Goal: Find specific page/section: Find specific page/section

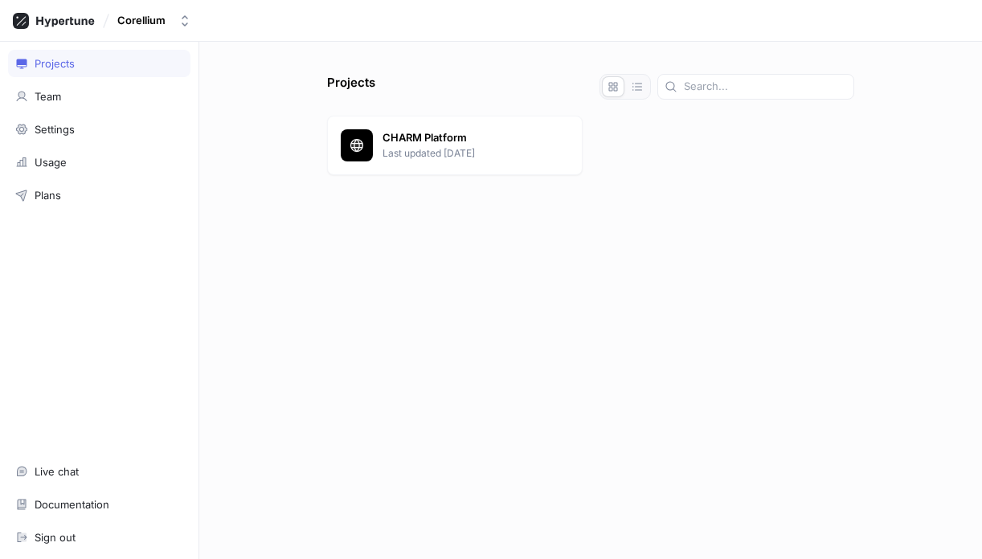
drag, startPoint x: 82, startPoint y: 24, endPoint x: 130, endPoint y: 45, distance: 52.6
click at [82, 24] on icon at bounding box center [54, 21] width 82 height 16
click at [394, 137] on p "CHARM Platform" at bounding box center [476, 138] width 186 height 16
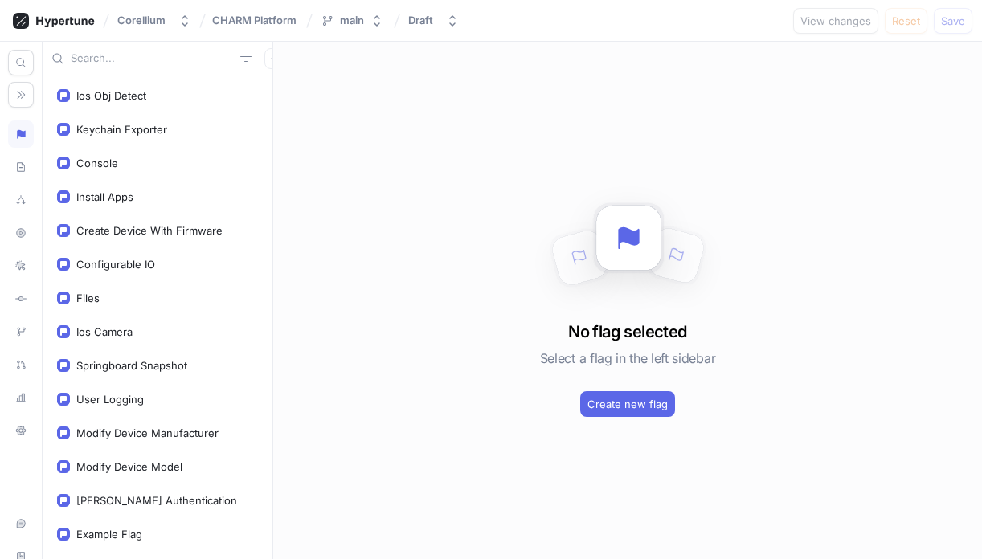
click at [118, 55] on input "text" at bounding box center [152, 59] width 163 height 16
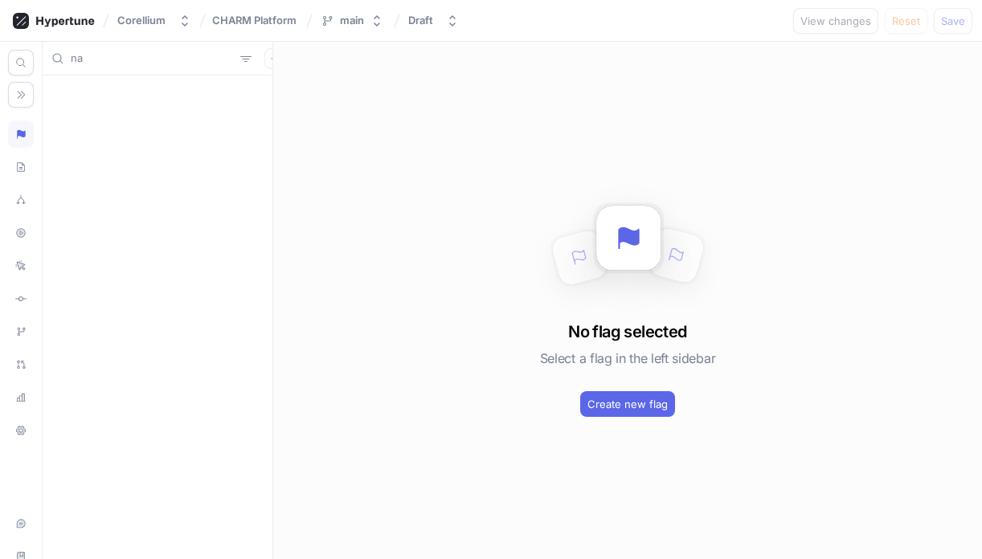
type input "n"
type input "m"
type input "Mas"
click at [134, 97] on div "Mast" at bounding box center [157, 95] width 201 height 13
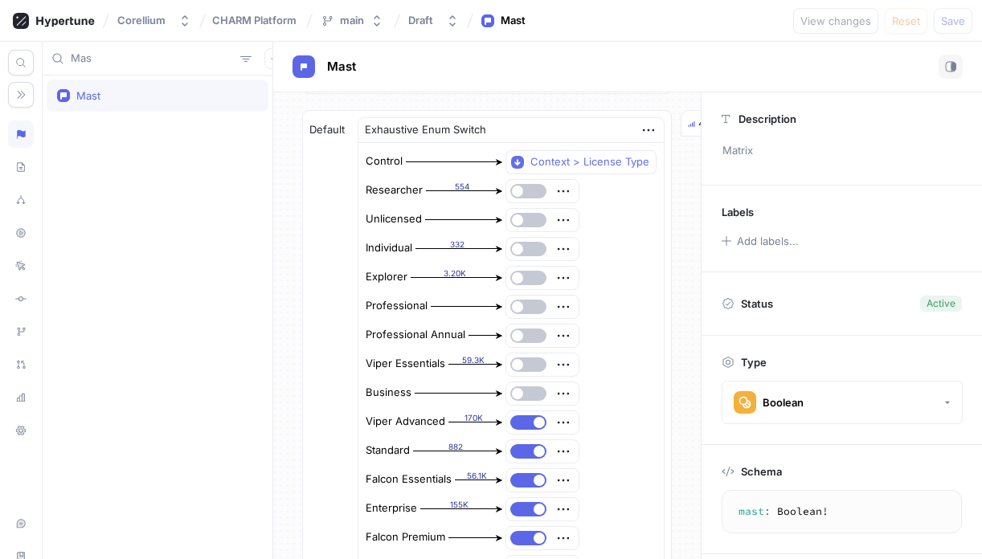
scroll to position [1406, 0]
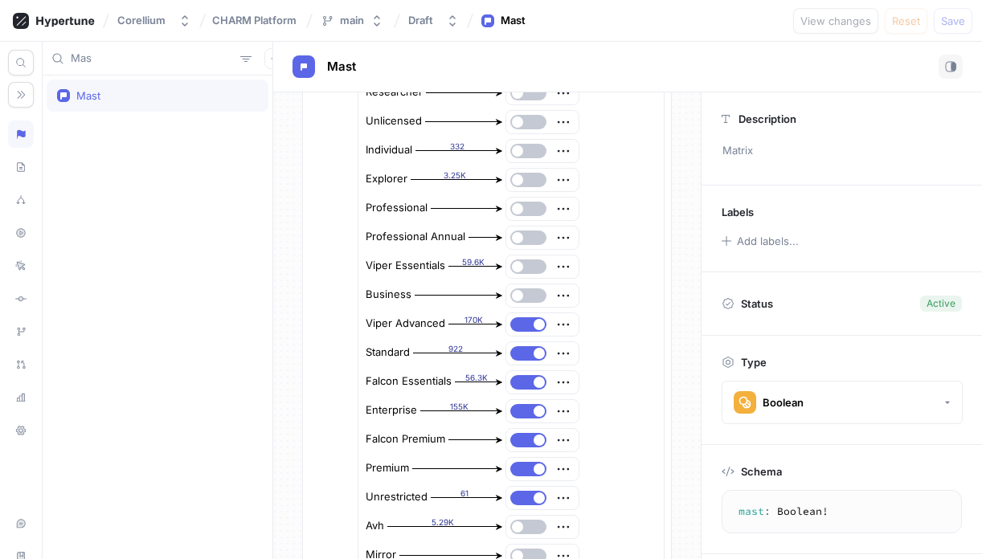
type textarea "x"
